Goal: Information Seeking & Learning: Learn about a topic

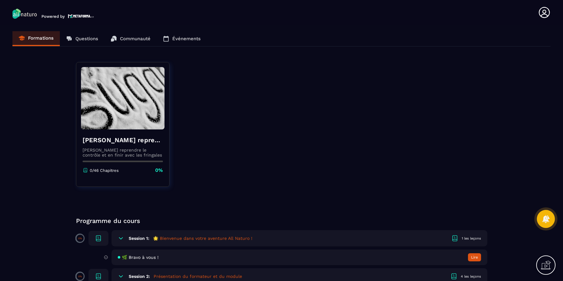
drag, startPoint x: 32, startPoint y: 170, endPoint x: 43, endPoint y: 174, distance: 12.1
click at [32, 170] on section "Formations Questions Communauté Événements Sucre reprendre le contrôle et en fi…" at bounding box center [281, 154] width 563 height 258
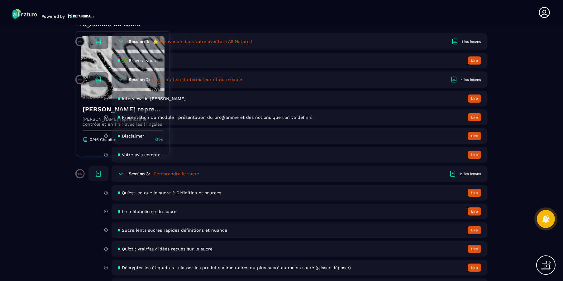
scroll to position [187, 0]
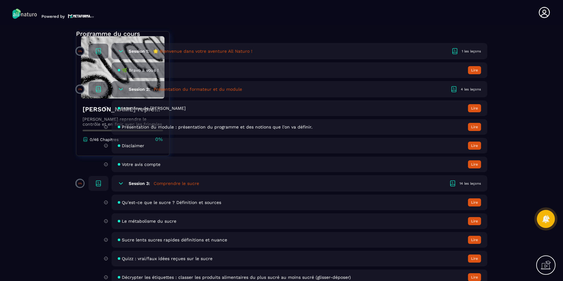
click at [119, 181] on icon at bounding box center [121, 183] width 6 height 6
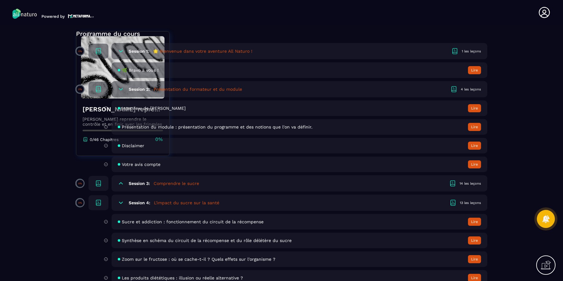
click at [120, 181] on icon at bounding box center [121, 183] width 6 height 6
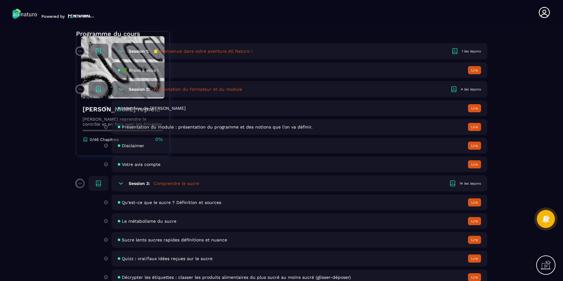
click at [63, 187] on section "Formations Questions Communauté Événements Sucre reprendre le contrôle et en fi…" at bounding box center [281, 154] width 563 height 258
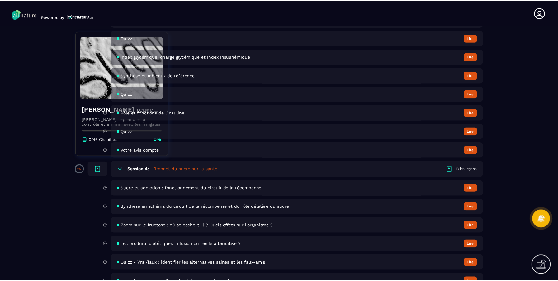
scroll to position [467, 0]
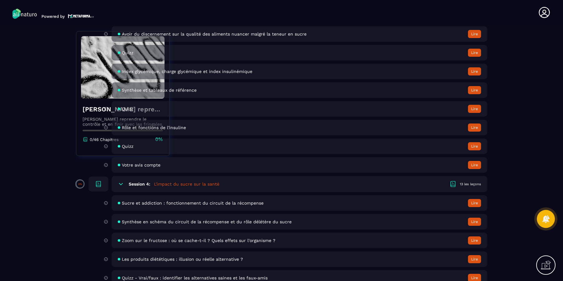
click at [31, 165] on section "Formations Questions Communauté Événements Sucre reprendre le contrôle et en fi…" at bounding box center [281, 154] width 563 height 258
click at [74, 190] on section "Formations Questions Communauté Événements Sucre reprendre le contrôle et en fi…" at bounding box center [281, 154] width 563 height 258
click at [471, 202] on button "Lire" at bounding box center [474, 203] width 13 height 8
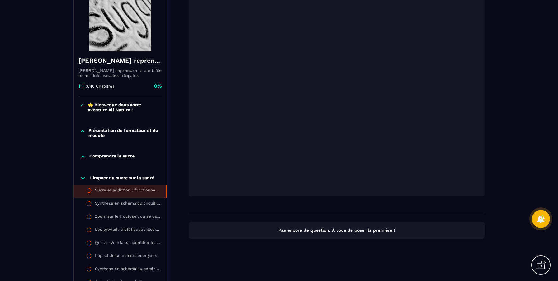
scroll to position [31, 0]
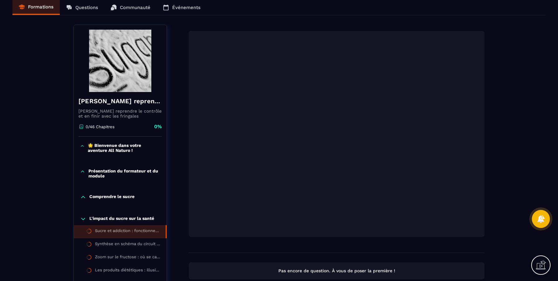
click at [64, 55] on div "[PERSON_NAME] reprendre le contrôle et en finir avec les fringales [PERSON_NAME…" at bounding box center [278, 241] width 533 height 432
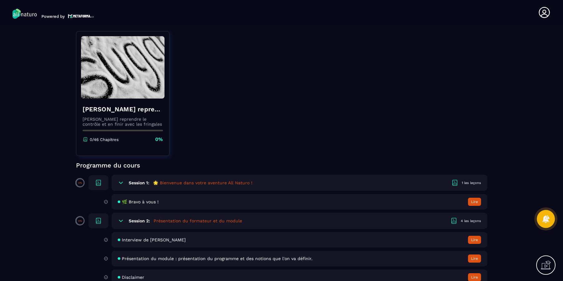
scroll to position [62, 0]
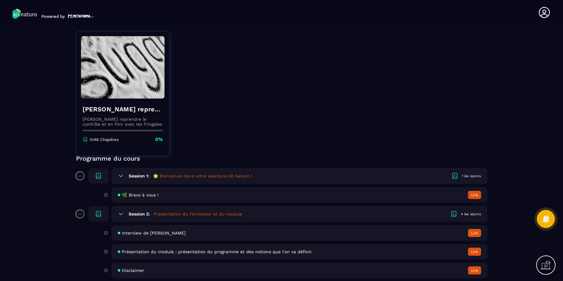
click at [478, 194] on button "Lire" at bounding box center [474, 195] width 13 height 8
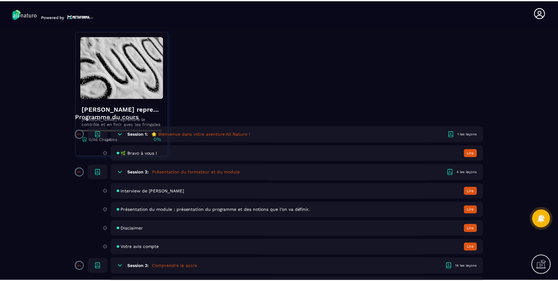
scroll to position [93, 0]
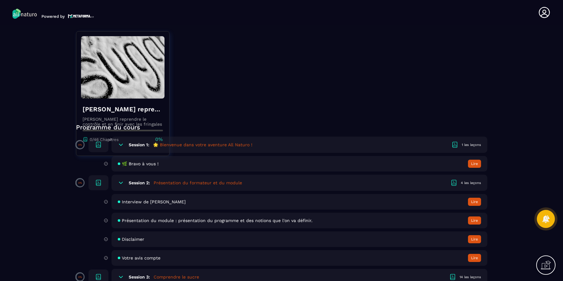
click at [166, 235] on div "Disclaimer Lire" at bounding box center [300, 239] width 376 height 16
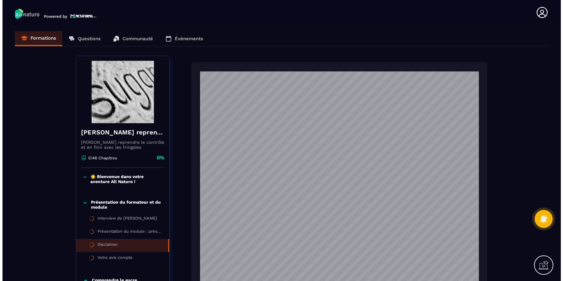
scroll to position [145, 0]
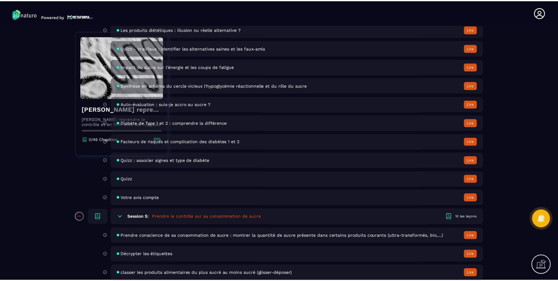
scroll to position [748, 0]
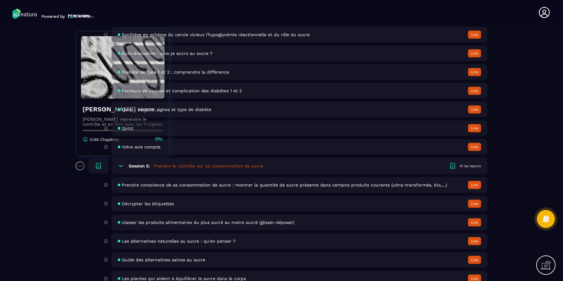
click at [268, 241] on div "Les alternatives naturelles au sucre : qu'en penser ? [GEOGRAPHIC_DATA]" at bounding box center [300, 241] width 376 height 16
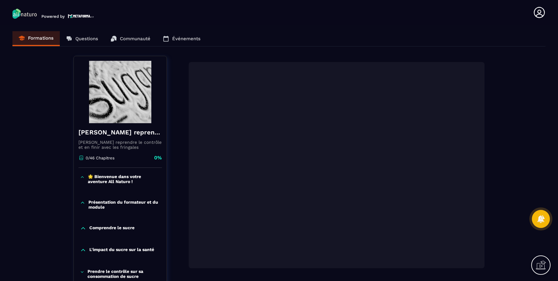
click at [274, 255] on div at bounding box center [337, 172] width 296 height 221
click at [35, 166] on div "[PERSON_NAME] reprendre le contrôle et en finir avec les fringales [PERSON_NAME…" at bounding box center [278, 252] width 533 height 393
